Goal: Transaction & Acquisition: Book appointment/travel/reservation

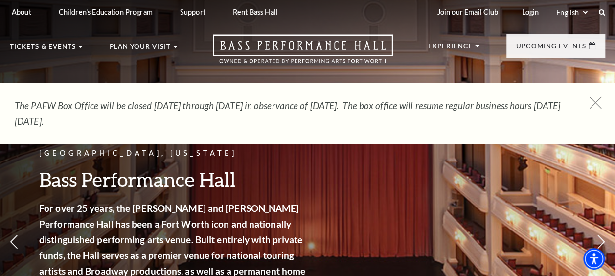
click at [597, 100] on icon at bounding box center [596, 103] width 12 height 12
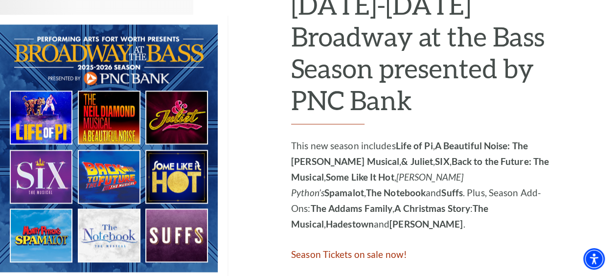
scroll to position [532, 0]
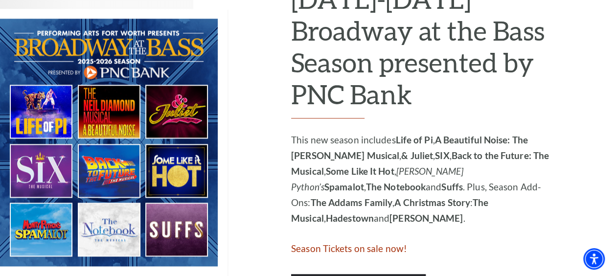
click at [108, 106] on img at bounding box center [114, 142] width 228 height 267
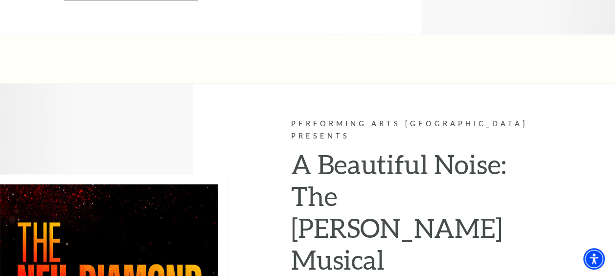
scroll to position [2531, 0]
